Goal: Task Accomplishment & Management: Complete application form

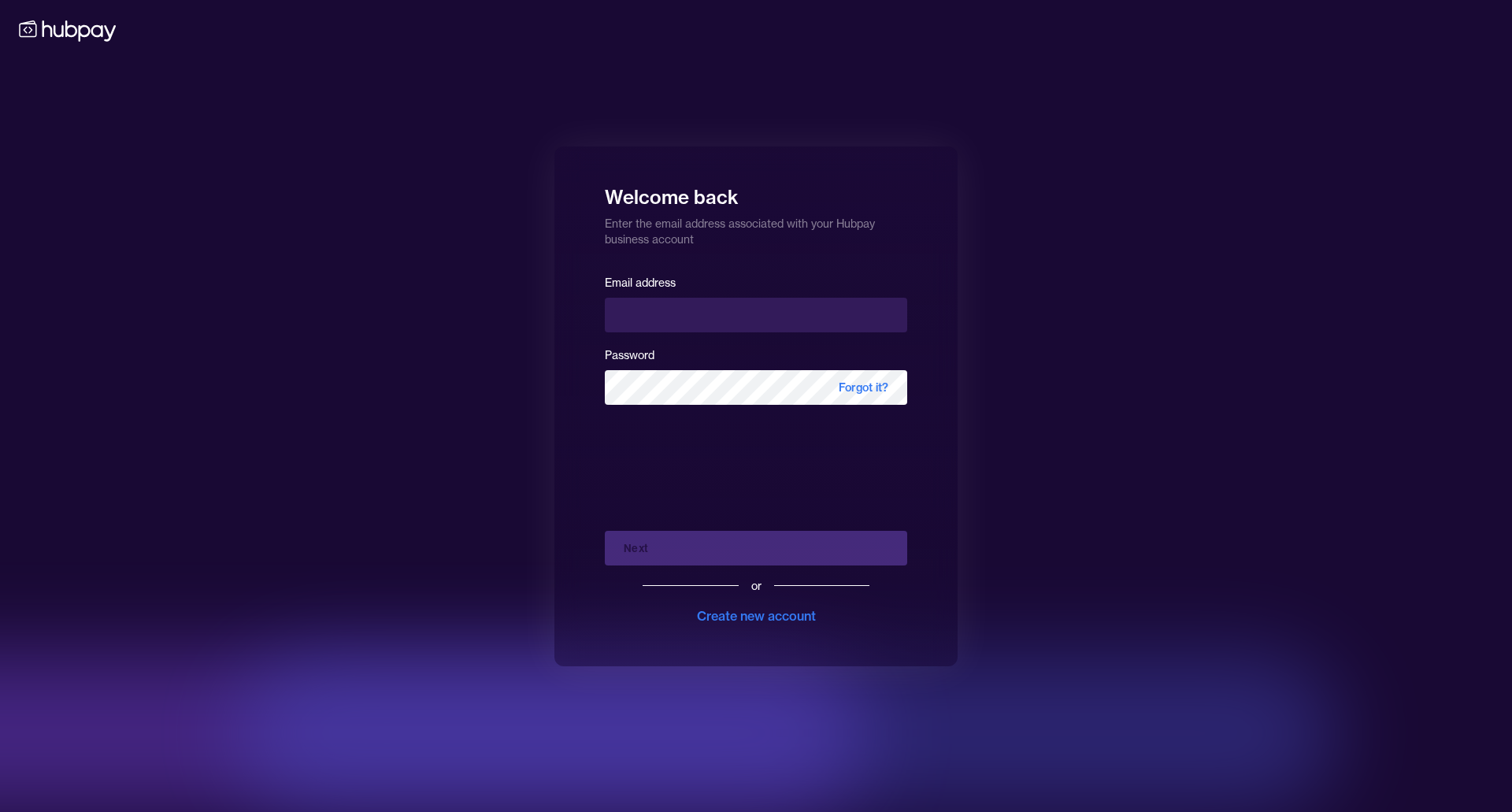
type input "**********"
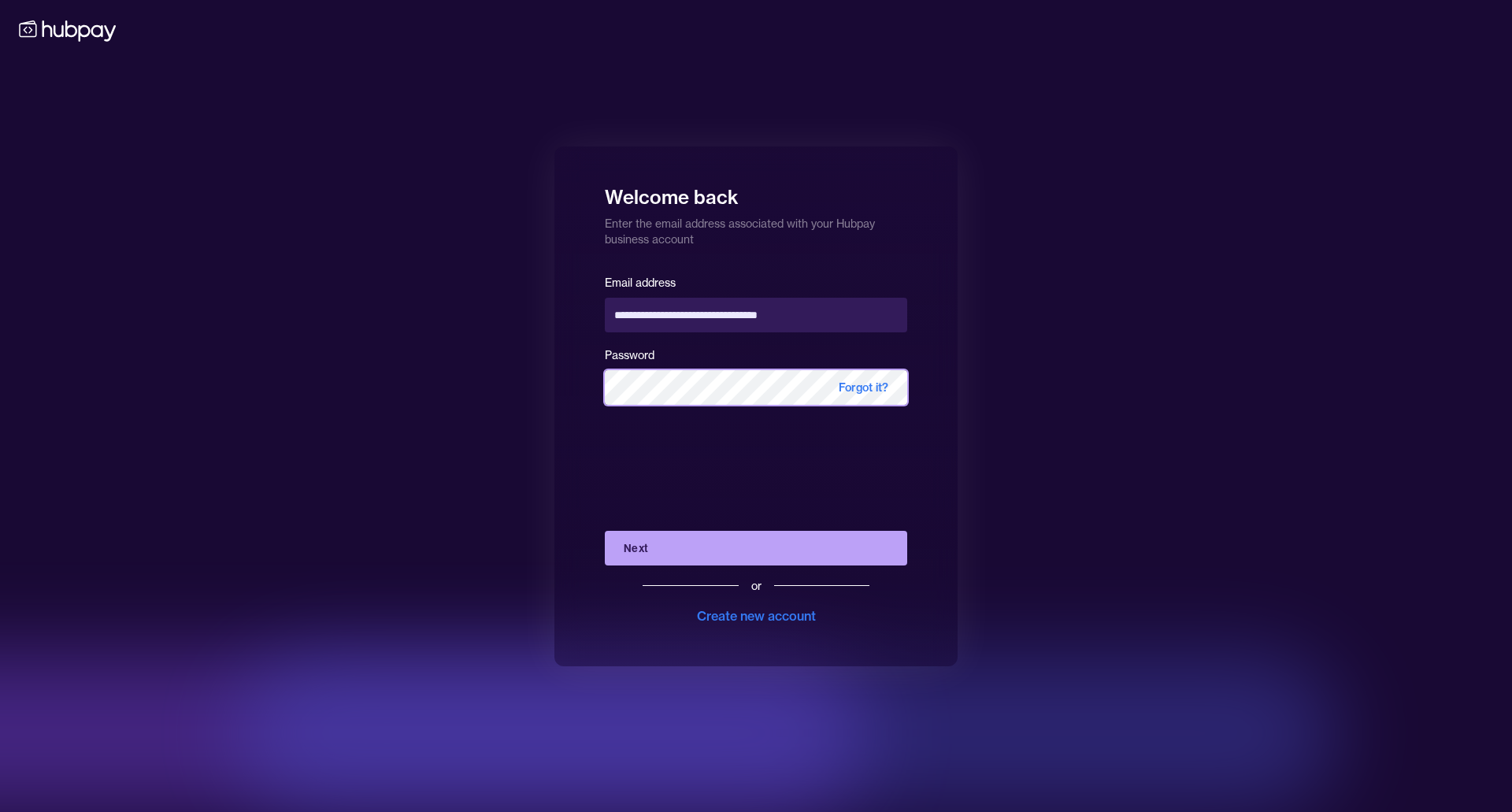
click at [604, 530] on button "Next" at bounding box center [756, 547] width 302 height 35
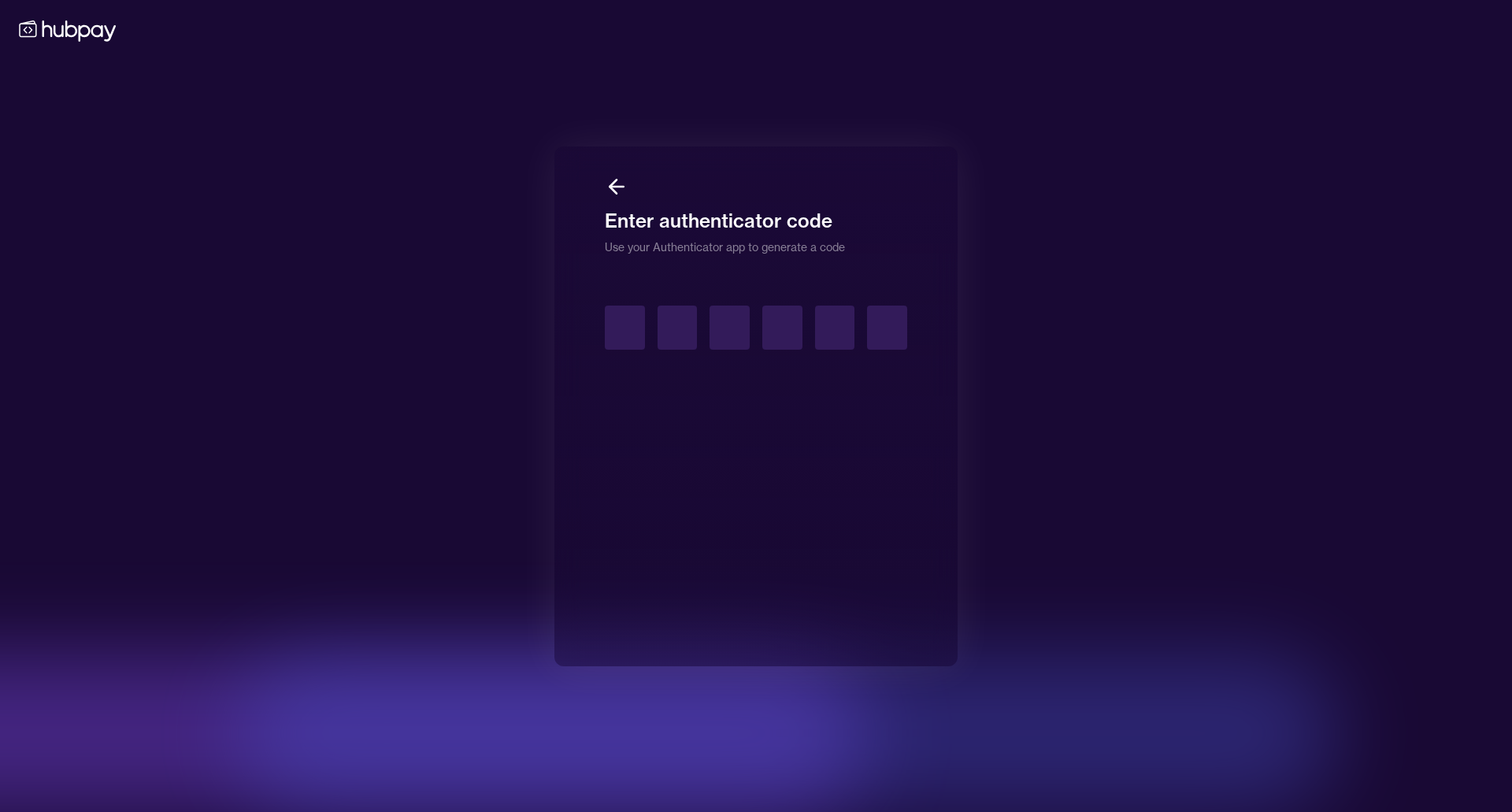
type input "*"
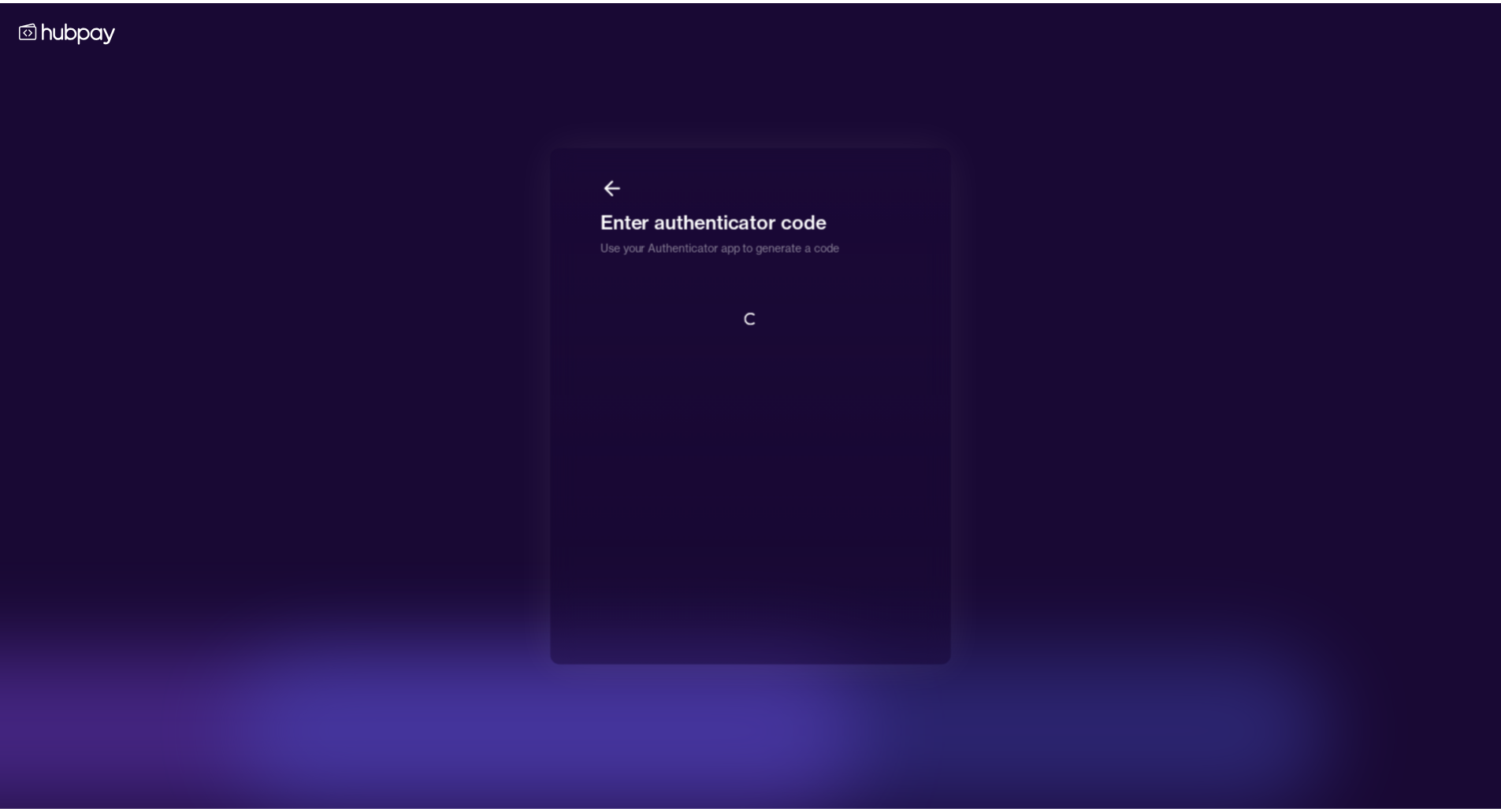
scroll to position [2, 0]
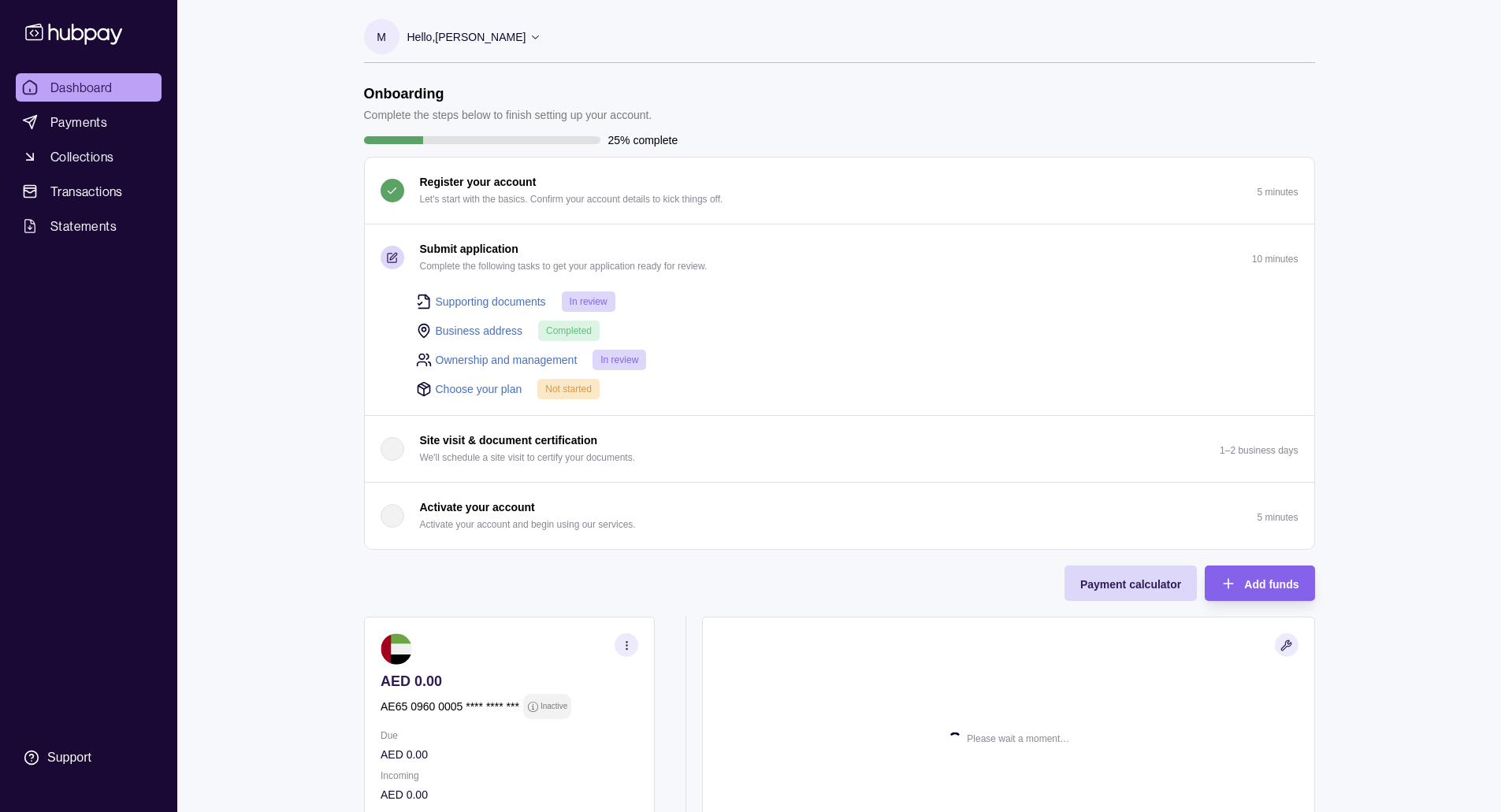
click at [457, 383] on link "Choose your plan" at bounding box center [479, 389] width 87 height 18
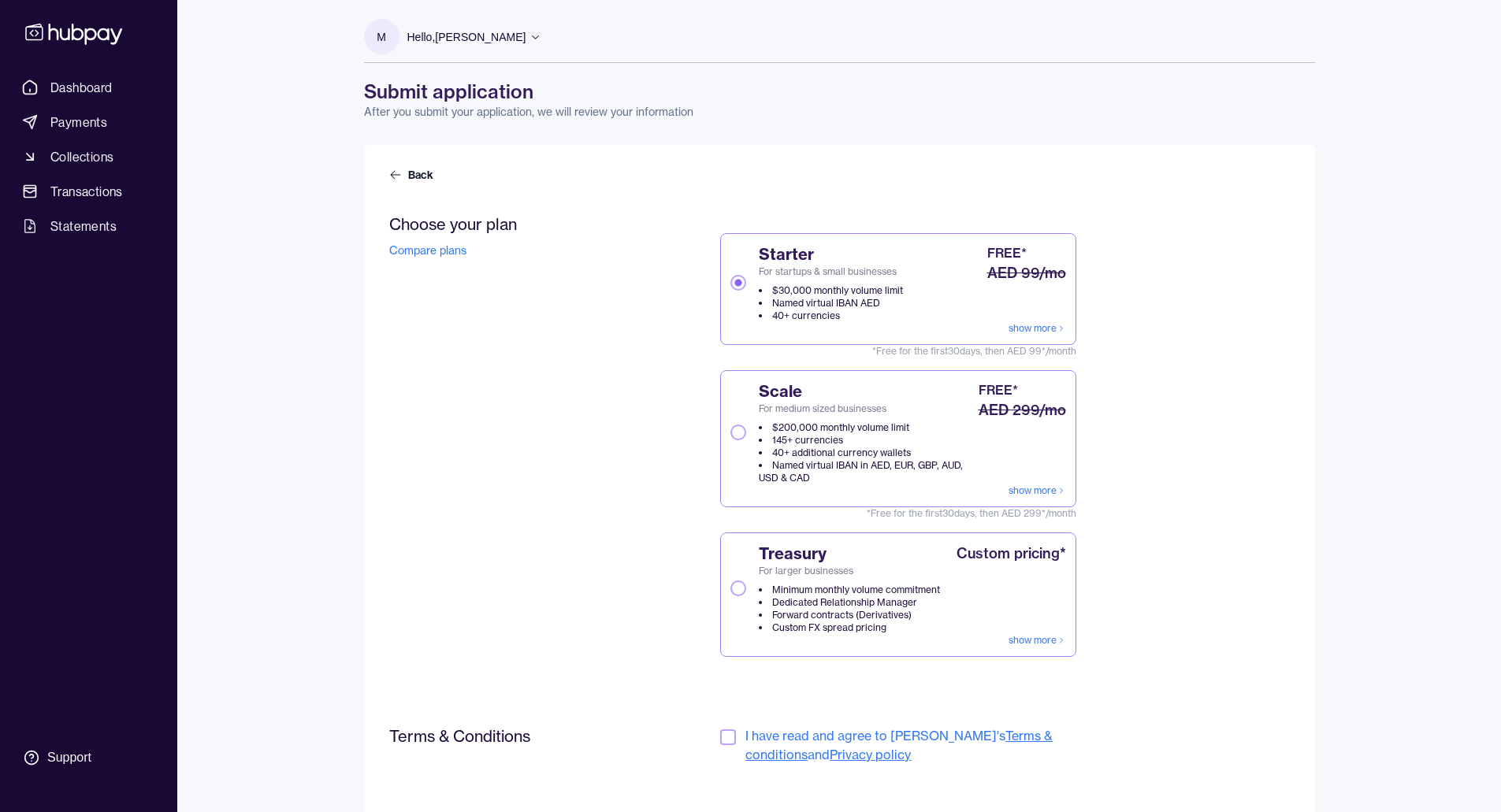
click at [1043, 490] on link "show more" at bounding box center [1038, 490] width 57 height 13
